Goal: Information Seeking & Learning: Understand process/instructions

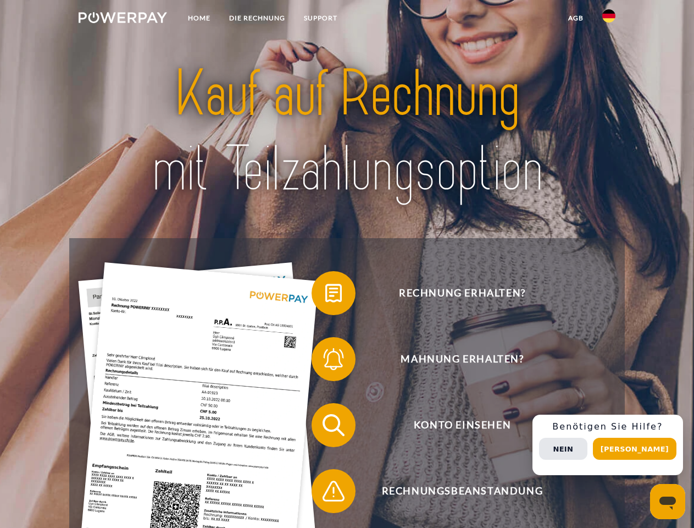
click at [123, 19] on img at bounding box center [123, 17] width 88 height 11
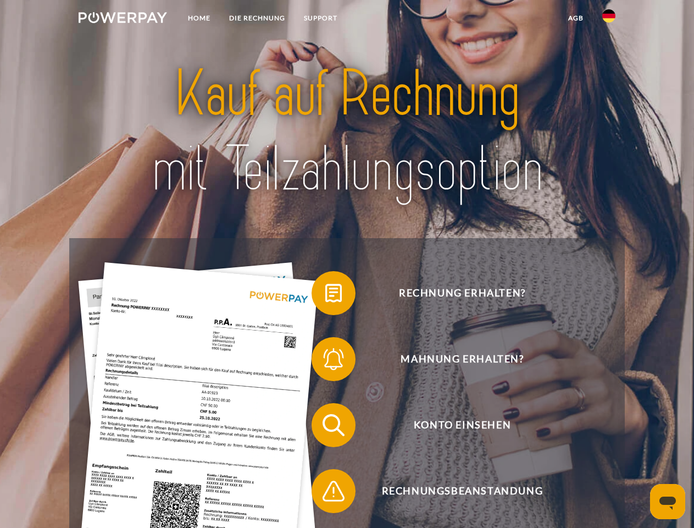
click at [609, 19] on img at bounding box center [608, 15] width 13 height 13
click at [575, 18] on link "agb" at bounding box center [576, 18] width 34 height 20
click at [325, 295] on span at bounding box center [317, 292] width 55 height 55
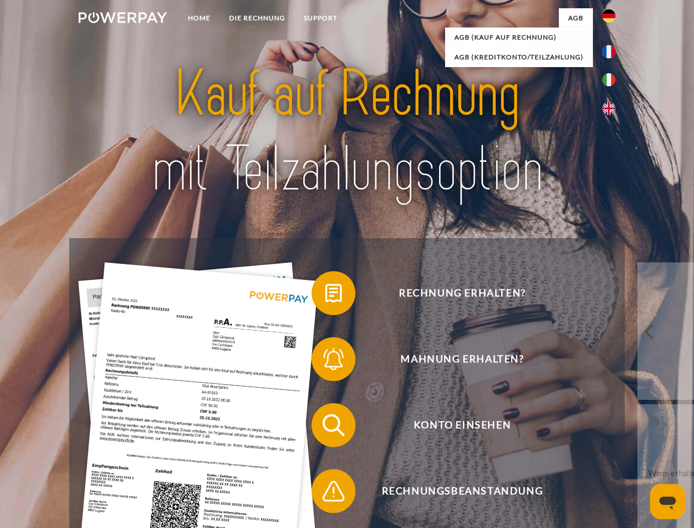
click at [325, 361] on span at bounding box center [317, 358] width 55 height 55
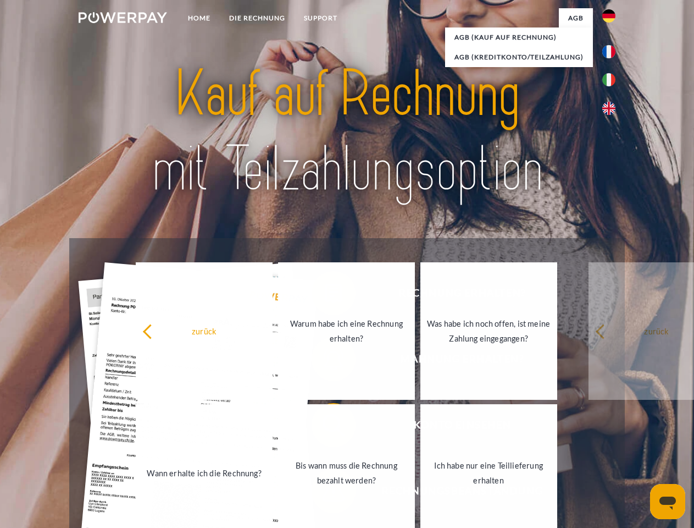
click at [325, 427] on link "Bis wann muss die Rechnung bezahlt werden?" at bounding box center [346, 472] width 137 height 137
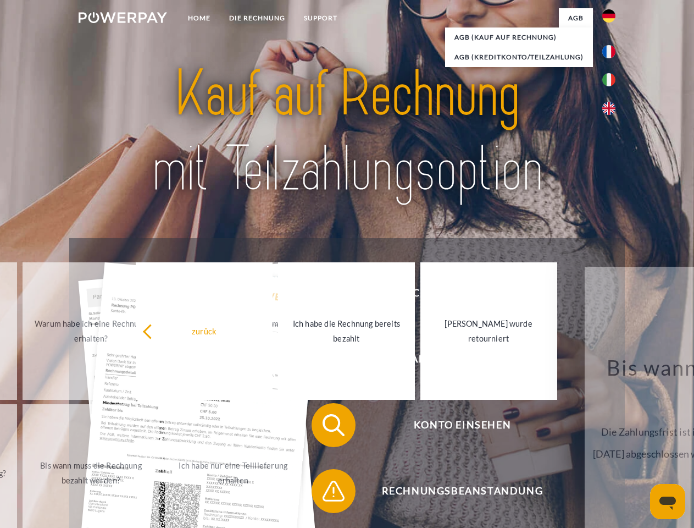
click at [325, 493] on span at bounding box center [317, 490] width 55 height 55
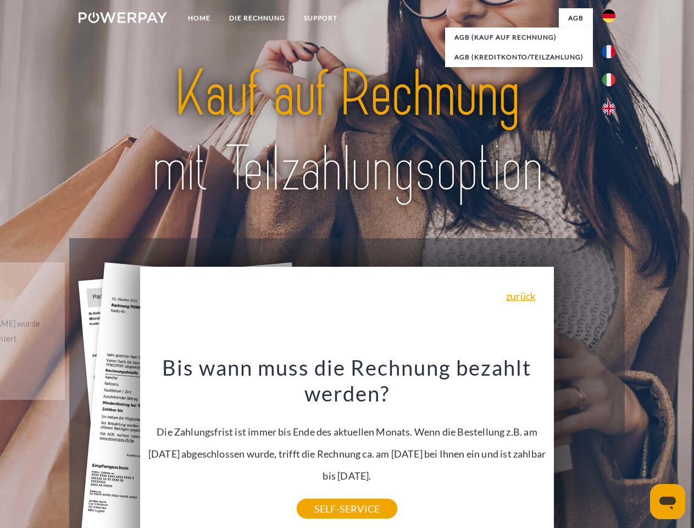
click at [612, 445] on div "Rechnung erhalten? Mahnung erhalten? Konto einsehen" at bounding box center [346, 458] width 555 height 440
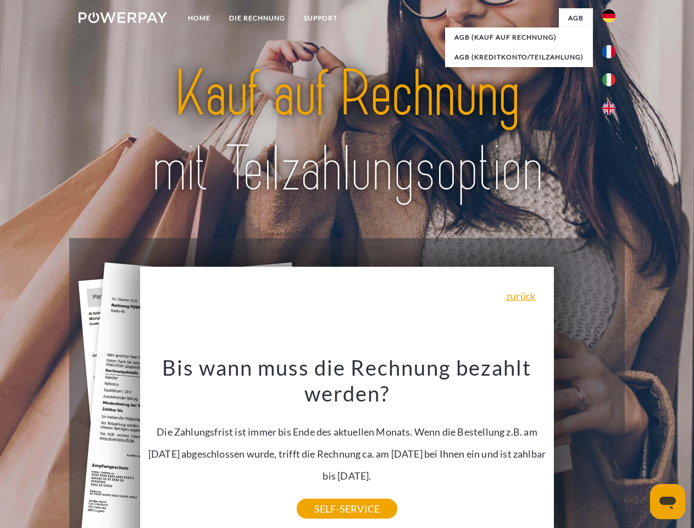
click at [585, 447] on span "Konto einsehen" at bounding box center [462, 425] width 269 height 44
click at [639, 448] on header "Home DIE RECHNUNG SUPPORT" at bounding box center [347, 379] width 694 height 759
